Goal: Transaction & Acquisition: Purchase product/service

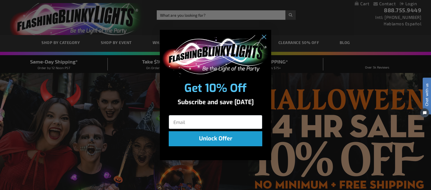
click at [204, 15] on div "Close dialog Get 10% Off Subscribe and save today Unlock Offer Submit" at bounding box center [215, 95] width 431 height 190
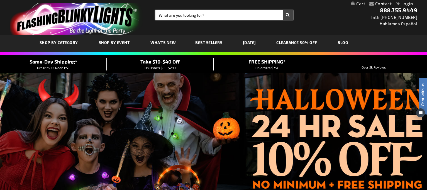
click at [201, 15] on input "Search" at bounding box center [225, 14] width 138 height 9
drag, startPoint x: 201, startPoint y: 15, endPoint x: 237, endPoint y: 16, distance: 36.2
click at [209, 20] on div "Toggle Nav Search Search Chili necklaces × Search 888.755.9449 Intl: 818-753-83…" at bounding box center [213, 17] width 427 height 35
type input "Chili necklaces"
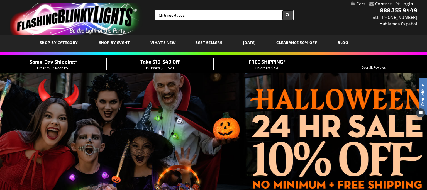
click at [288, 13] on button "Search" at bounding box center [288, 14] width 10 height 9
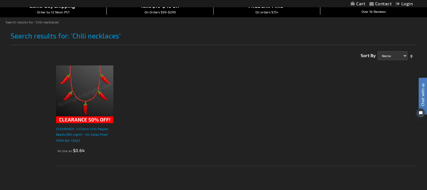
click at [72, 130] on div "CLEARANCE: 5-Charm Chili Pepper Beads (NO-Light) - All Sales Final!" at bounding box center [85, 131] width 58 height 11
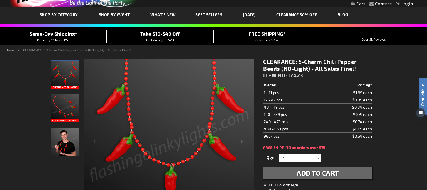
click at [318, 159] on div at bounding box center [319, 158] width 6 height 8
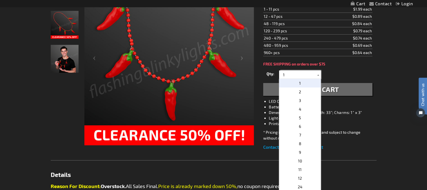
click at [290, 76] on input "1" at bounding box center [301, 75] width 40 height 8
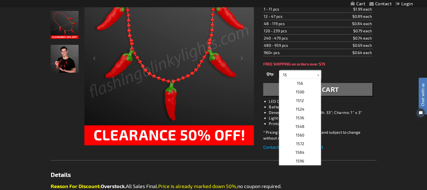
type input "15"
click at [364, 73] on div "Qty 1 2 3 4 5 6 7 8 9 10 11 12 24 36 48 60 72 84 96 108 120 132 144 156 168" at bounding box center [317, 74] width 109 height 11
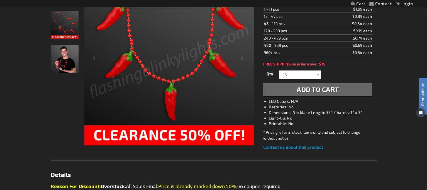
click at [330, 89] on span "Add to Cart" at bounding box center [318, 89] width 42 height 8
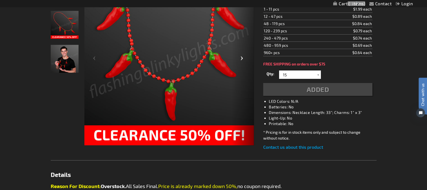
scroll to position [124, 0]
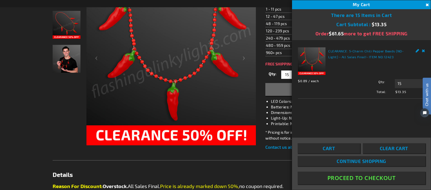
drag, startPoint x: 30, startPoint y: 153, endPoint x: 37, endPoint y: 147, distance: 8.8
click at [30, 153] on div "Contact Compare Products Checkout Login Skip to Content My Cart 15 15 items My …" at bounding box center [215, 185] width 431 height 618
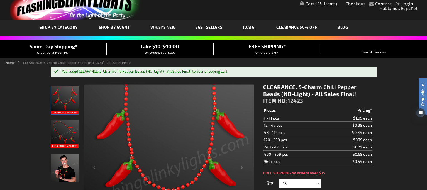
scroll to position [0, 0]
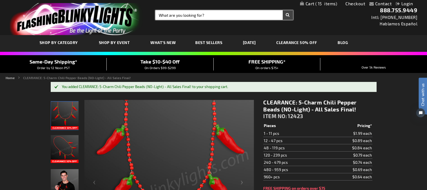
click at [195, 17] on input "Search" at bounding box center [225, 14] width 138 height 9
type input "necklaces"
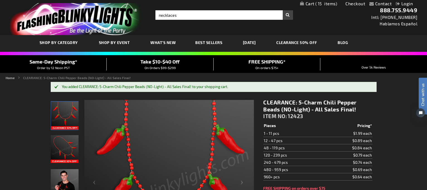
click at [289, 15] on button "Search" at bounding box center [288, 14] width 10 height 9
